Goal: Task Accomplishment & Management: Complete application form

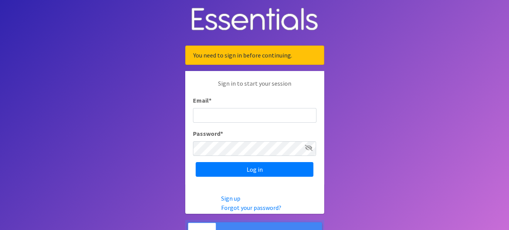
click at [250, 115] on input "Email *" at bounding box center [254, 115] width 123 height 15
type input "[PERSON_NAME][EMAIL_ADDRESS][PERSON_NAME][DOMAIN_NAME]"
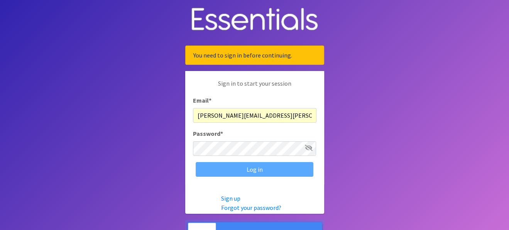
click at [261, 168] on div "Log in" at bounding box center [254, 169] width 123 height 15
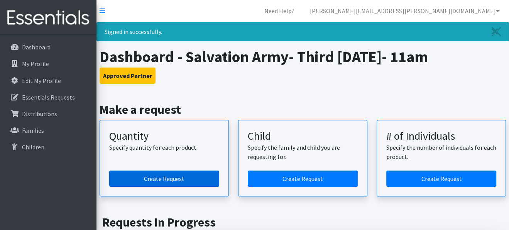
click at [161, 177] on link "Create Request" at bounding box center [164, 178] width 110 height 16
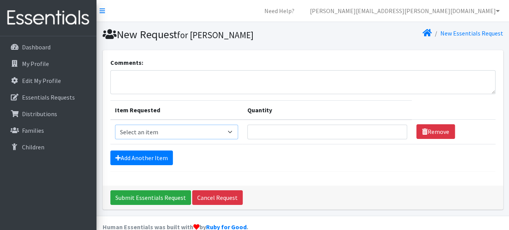
click at [198, 130] on select "Select an item Kids (Newborn) Kids (Size 1) Kids (Size 2) Kids (Size 3) Kids (S…" at bounding box center [176, 132] width 123 height 15
select select "3418"
click at [115, 125] on select "Select an item Kids (Newborn) Kids (Size 1) Kids (Size 2) Kids (Size 3) Kids (S…" at bounding box center [176, 132] width 123 height 15
click at [292, 132] on input "Quantity" at bounding box center [327, 132] width 160 height 15
type input "23"
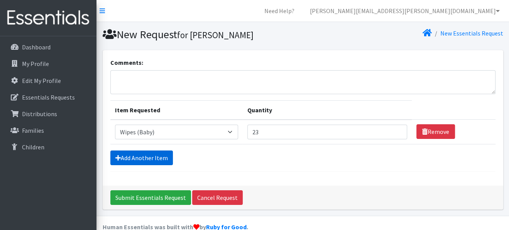
click at [129, 161] on link "Add Another Item" at bounding box center [141, 157] width 62 height 15
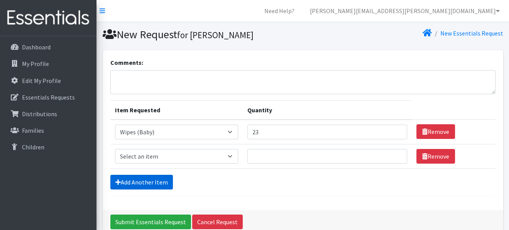
scroll to position [37, 0]
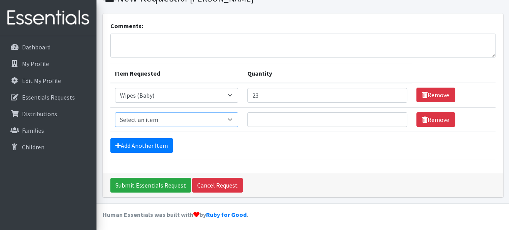
click at [230, 121] on select "Select an item Kids (Newborn) Kids (Size 1) Kids (Size 2) Kids (Size 3) Kids (S…" at bounding box center [176, 119] width 123 height 15
select select "3419"
click at [115, 112] on select "Select an item Kids (Newborn) Kids (Size 1) Kids (Size 2) Kids (Size 3) Kids (S…" at bounding box center [176, 119] width 123 height 15
click at [291, 113] on input "Quantity" at bounding box center [327, 119] width 160 height 15
type input "15"
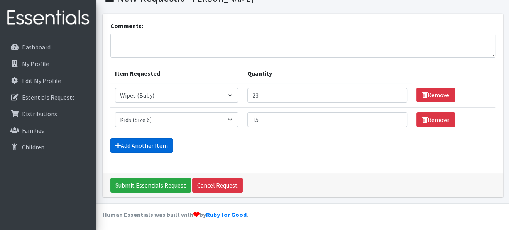
click at [157, 140] on link "Add Another Item" at bounding box center [141, 145] width 62 height 15
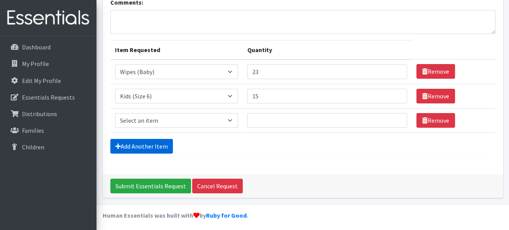
scroll to position [61, 0]
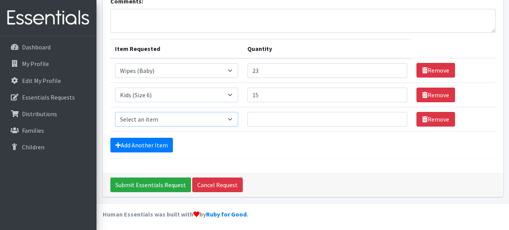
click at [166, 115] on select "Select an item Kids (Newborn) Kids (Size 1) Kids (Size 2) Kids (Size 3) Kids (S…" at bounding box center [176, 119] width 123 height 15
select select "3407"
click at [115, 112] on select "Select an item Kids (Newborn) Kids (Size 1) Kids (Size 2) Kids (Size 3) Kids (S…" at bounding box center [176, 119] width 123 height 15
click at [281, 117] on input "Quantity" at bounding box center [327, 119] width 160 height 15
type input "15"
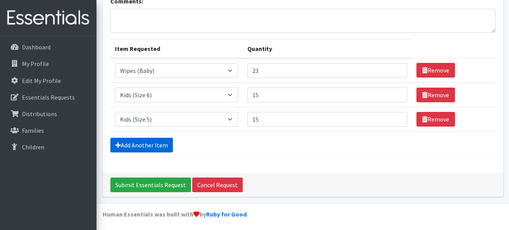
click at [131, 144] on link "Add Another Item" at bounding box center [141, 145] width 62 height 15
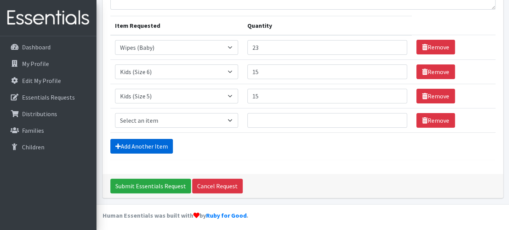
scroll to position [85, 0]
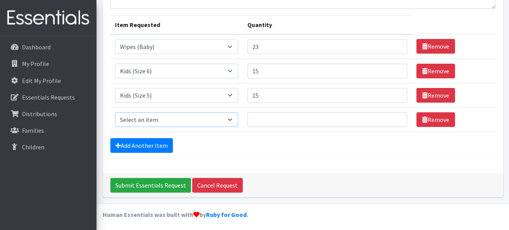
click at [180, 117] on select "Select an item Kids (Newborn) Kids (Size 1) Kids (Size 2) Kids (Size 3) Kids (S…" at bounding box center [176, 119] width 123 height 15
select select "3393"
click at [115, 112] on select "Select an item Kids (Newborn) Kids (Size 1) Kids (Size 2) Kids (Size 3) Kids (S…" at bounding box center [176, 119] width 123 height 15
click at [258, 115] on input "Quantity" at bounding box center [327, 119] width 160 height 15
type input "15"
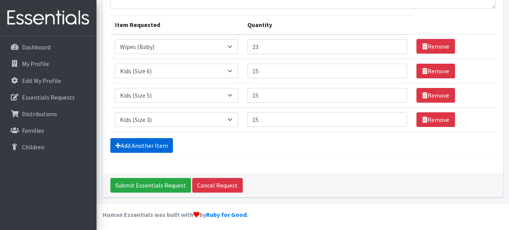
click at [160, 142] on link "Add Another Item" at bounding box center [141, 145] width 62 height 15
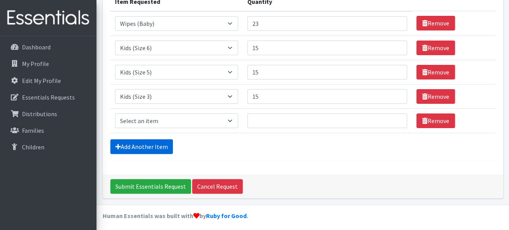
scroll to position [110, 0]
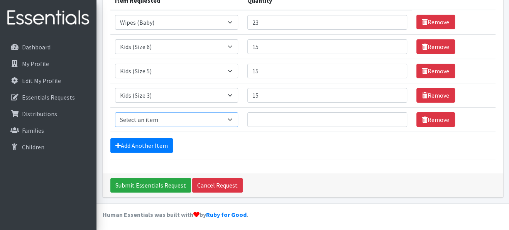
drag, startPoint x: 233, startPoint y: 119, endPoint x: 230, endPoint y: 116, distance: 4.4
click at [233, 119] on select "Select an item Kids (Newborn) Kids (Size 1) Kids (Size 2) Kids (Size 3) Kids (S…" at bounding box center [176, 119] width 123 height 15
select select "3420"
click at [115, 112] on select "Select an item Kids (Newborn) Kids (Size 1) Kids (Size 2) Kids (Size 3) Kids (S…" at bounding box center [176, 119] width 123 height 15
click at [264, 116] on input "Quantity" at bounding box center [327, 119] width 160 height 15
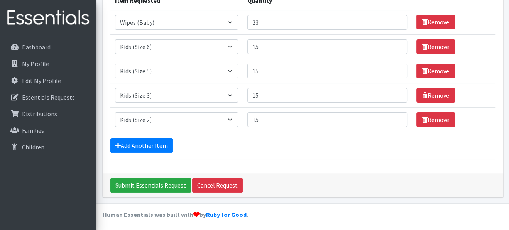
click at [291, 144] on div "Add Another Item" at bounding box center [302, 145] width 385 height 15
click at [268, 116] on input "15" at bounding box center [327, 119] width 160 height 15
type input "1"
type input "20"
click at [343, 88] on input "15" at bounding box center [327, 95] width 160 height 15
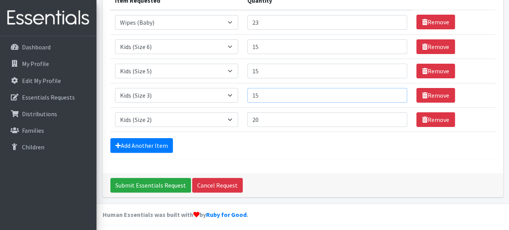
click at [343, 88] on input "15" at bounding box center [327, 95] width 160 height 15
drag, startPoint x: 310, startPoint y: 96, endPoint x: 251, endPoint y: 93, distance: 58.7
click at [252, 93] on input "15" at bounding box center [327, 95] width 160 height 15
click at [251, 93] on input "15" at bounding box center [327, 95] width 160 height 15
type input "20"
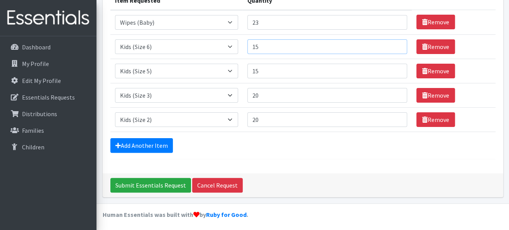
click at [369, 44] on input "15" at bounding box center [327, 46] width 160 height 15
type input "1"
type input "20"
click at [165, 183] on input "Submit Essentials Request" at bounding box center [150, 185] width 81 height 15
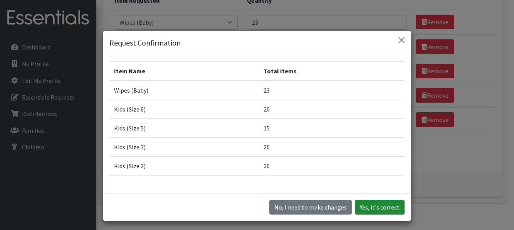
click at [377, 207] on button "Yes, it's correct" at bounding box center [380, 207] width 50 height 15
